Goal: Use online tool/utility: Utilize a website feature to perform a specific function

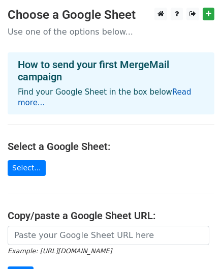
click at [175, 88] on link "Read more..." at bounding box center [105, 98] width 174 height 20
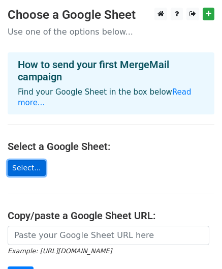
click at [31, 160] on link "Select..." at bounding box center [27, 168] width 38 height 16
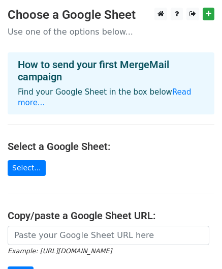
click at [66, 247] on small "Example: [URL][DOMAIN_NAME]" at bounding box center [60, 251] width 104 height 8
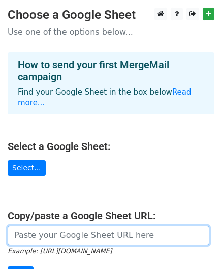
click at [63, 226] on input "url" at bounding box center [109, 235] width 202 height 19
paste input "[URL][DOMAIN_NAME]"
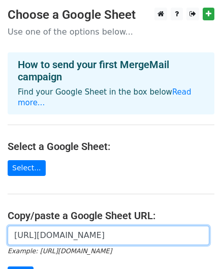
scroll to position [0, 223]
type input "https://docs.google.com/spreadsheets/d/1ZVBCyRx4dfChQgbHx4fBmAP6f9ZLz6bFbVTX-Y_…"
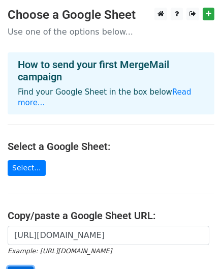
scroll to position [0, 0]
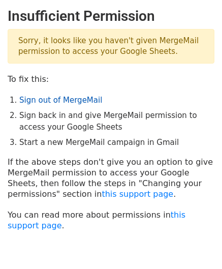
click at [66, 98] on link "Sign out of MergeMail" at bounding box center [60, 100] width 83 height 9
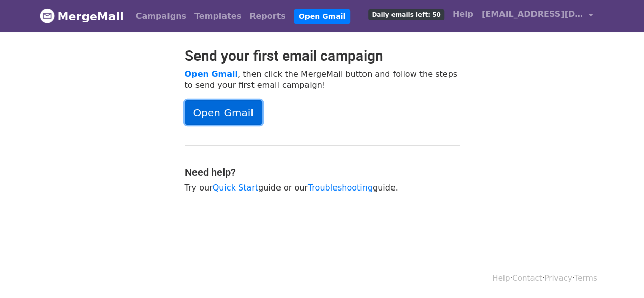
click at [224, 110] on link "Open Gmail" at bounding box center [223, 112] width 77 height 24
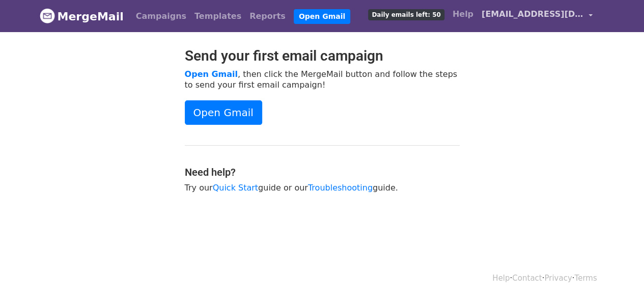
click at [506, 20] on span "vsaishashank21@gmail.com" at bounding box center [532, 14] width 102 height 12
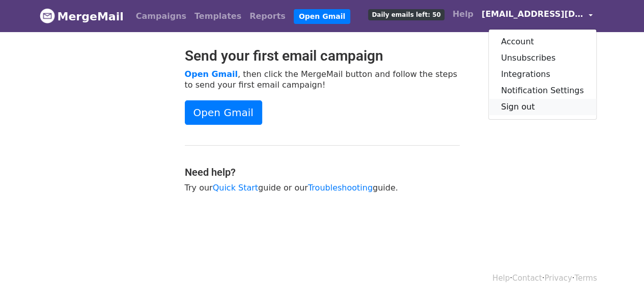
click at [532, 102] on link "Sign out" at bounding box center [541, 107] width 107 height 16
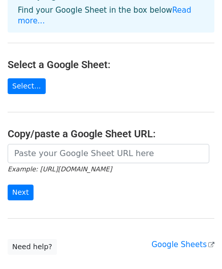
scroll to position [83, 0]
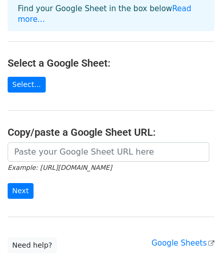
drag, startPoint x: 81, startPoint y: 130, endPoint x: 80, endPoint y: 153, distance: 22.9
click at [80, 153] on main "Choose a Google Sheet Use one of the options below... How to send your first Me…" at bounding box center [111, 88] width 222 height 329
click at [80, 164] on small "Example: https://docs.google.com/spreadsheets/d/abc/edit" at bounding box center [60, 168] width 104 height 8
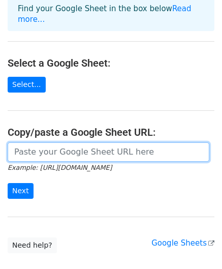
click at [70, 149] on input "url" at bounding box center [109, 151] width 202 height 19
paste input "https://docs.google.com/spreadsheets/d/1ZVBCyRx4dfChQgbHx4fBmAP6f9ZLz6bFbVTX-Y_…"
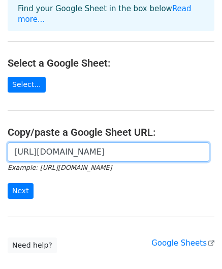
scroll to position [0, 223]
type input "https://docs.google.com/spreadsheets/d/1ZVBCyRx4dfChQgbHx4fBmAP6f9ZLz6bFbVTX-Y_…"
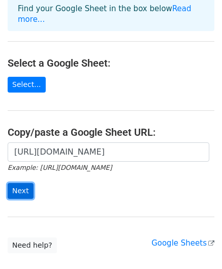
scroll to position [0, 0]
click at [19, 184] on input "Next" at bounding box center [21, 191] width 26 height 16
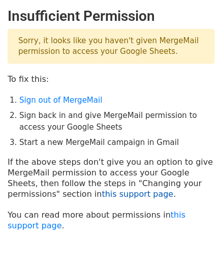
click at [102, 194] on link "this support page" at bounding box center [138, 194] width 72 height 10
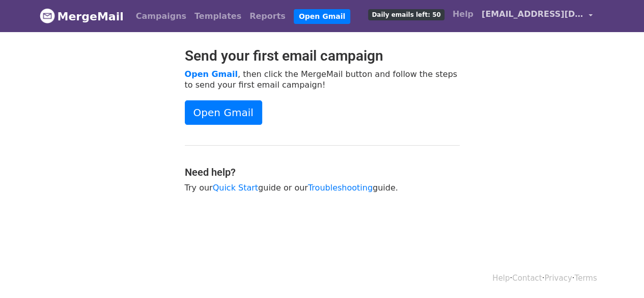
click at [507, 15] on span "[EMAIL_ADDRESS][DOMAIN_NAME]" at bounding box center [532, 14] width 102 height 12
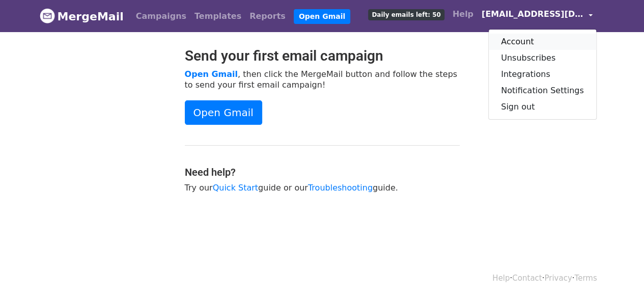
click at [545, 41] on link "Account" at bounding box center [541, 42] width 107 height 16
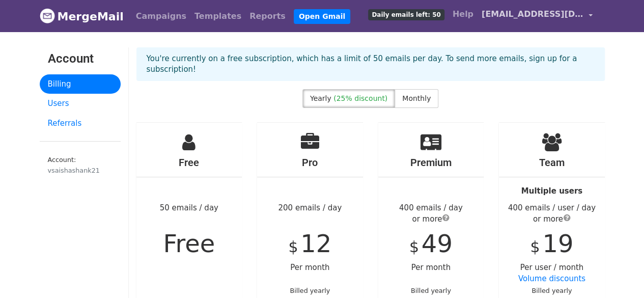
click at [544, 20] on link "[EMAIL_ADDRESS][DOMAIN_NAME]" at bounding box center [536, 16] width 119 height 24
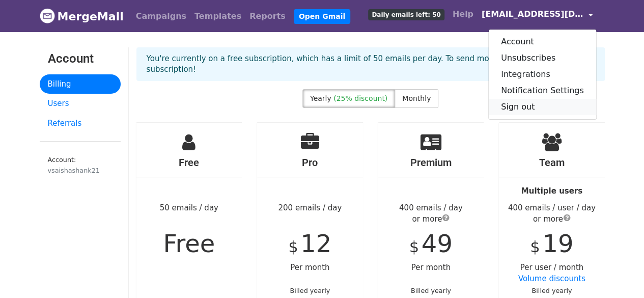
click at [533, 106] on link "Sign out" at bounding box center [541, 107] width 107 height 16
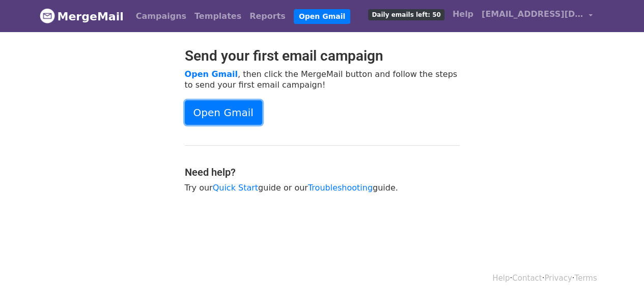
click at [245, 104] on link "Open Gmail" at bounding box center [223, 112] width 77 height 24
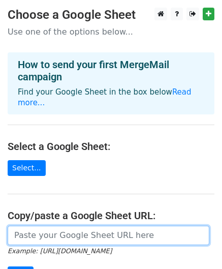
click at [53, 226] on input "url" at bounding box center [109, 235] width 202 height 19
paste input "[URL][DOMAIN_NAME]"
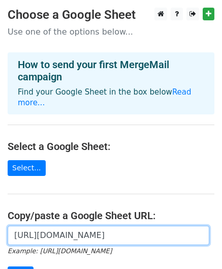
scroll to position [0, 223]
type input "[URL][DOMAIN_NAME]"
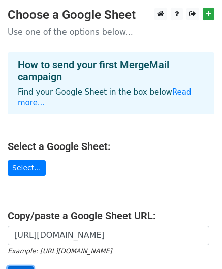
scroll to position [0, 0]
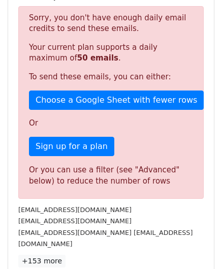
scroll to position [215, 0]
